Goal: Task Accomplishment & Management: Manage account settings

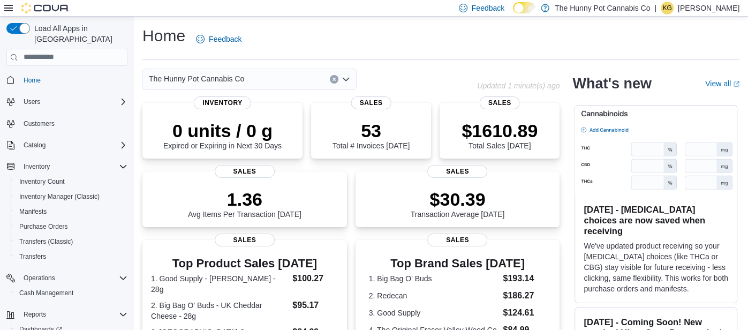
click at [712, 13] on p "[PERSON_NAME]" at bounding box center [709, 8] width 62 height 13
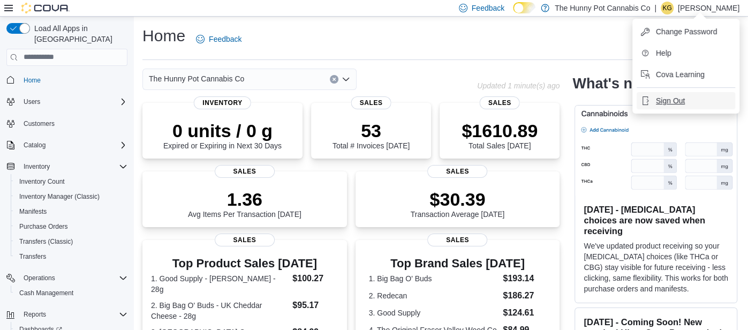
click at [667, 105] on span "Sign Out" at bounding box center [670, 100] width 29 height 11
